Goal: Find specific page/section: Find specific page/section

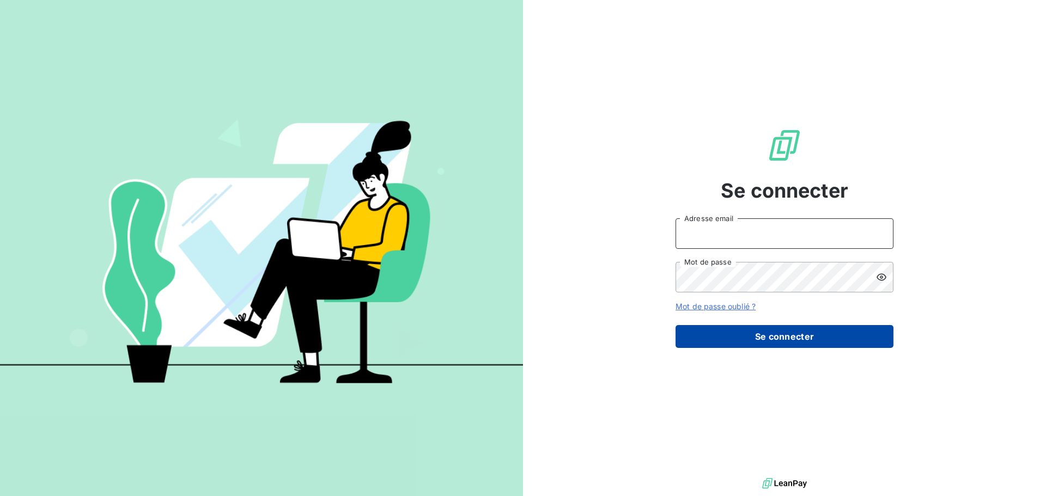
type input "[EMAIL_ADDRESS][DOMAIN_NAME]"
click at [756, 338] on button "Se connecter" at bounding box center [785, 336] width 218 height 23
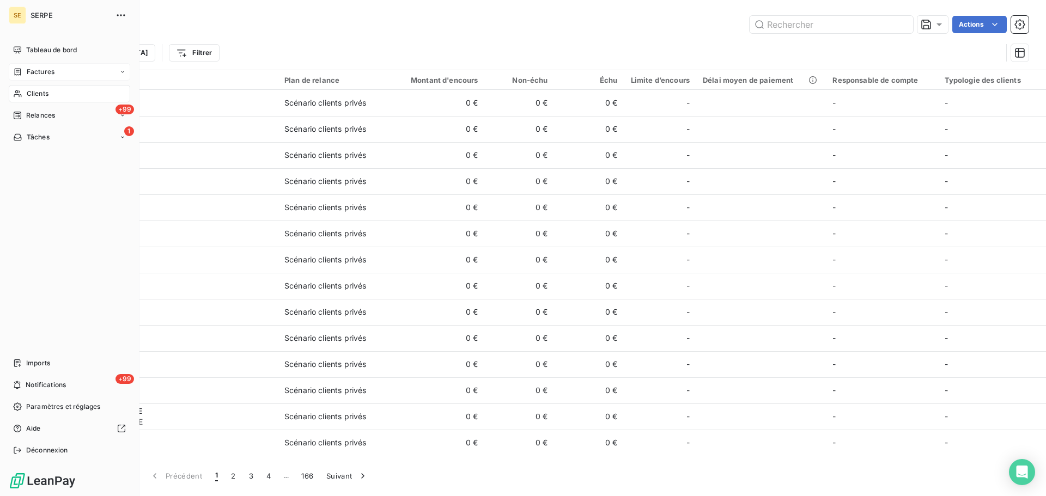
click at [43, 75] on span "Factures" at bounding box center [41, 72] width 28 height 10
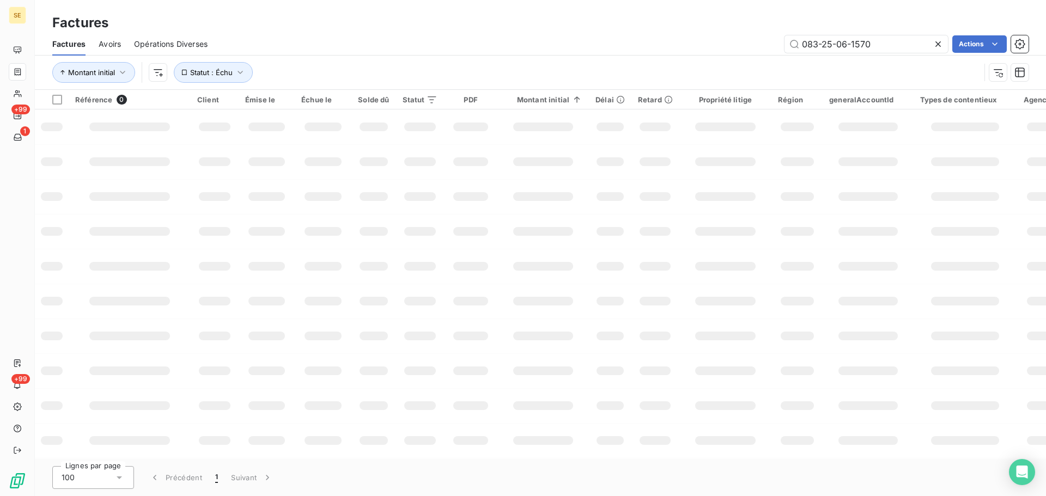
drag, startPoint x: 872, startPoint y: 41, endPoint x: 449, endPoint y: 4, distance: 425.0
click at [536, 9] on div "Factures Factures Avoirs Opérations Diverses 083-25-06-1570 Actions Montant ini…" at bounding box center [540, 45] width 1011 height 90
type input "11E-25-08-0860"
click at [890, 45] on input "11E-25-08-0860" at bounding box center [866, 43] width 163 height 17
click at [836, 44] on input "11E-25-08-0860" at bounding box center [866, 43] width 163 height 17
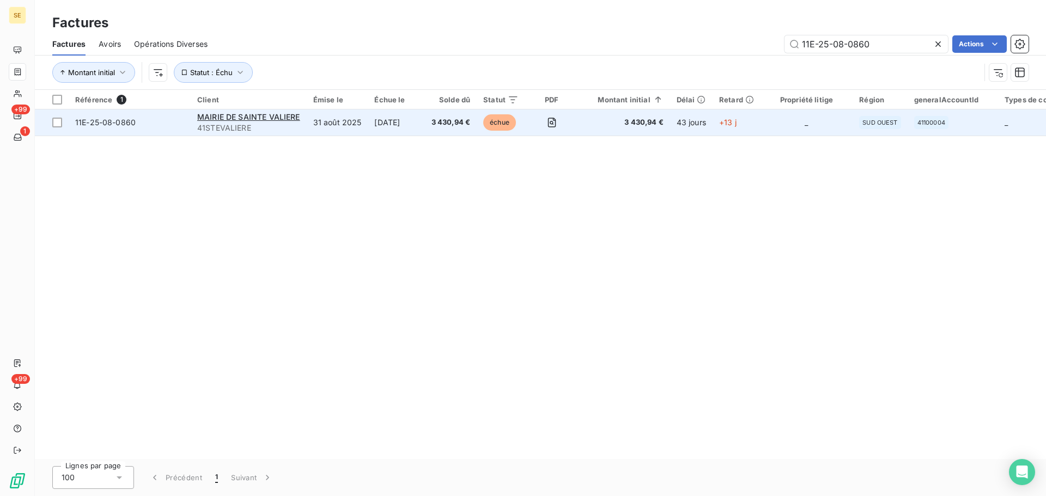
click at [129, 125] on span "11E-25-08-0860" at bounding box center [105, 122] width 60 height 9
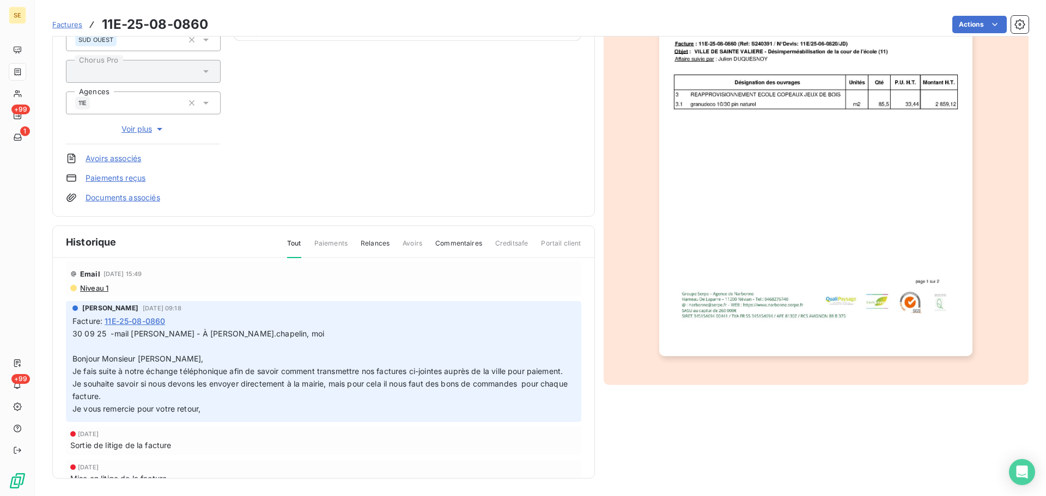
scroll to position [54, 0]
